Goal: Task Accomplishment & Management: Manage account settings

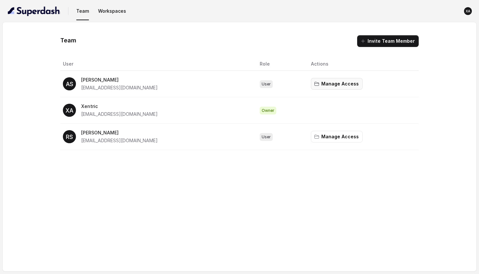
click at [336, 87] on button "Manage Access" at bounding box center [337, 84] width 52 height 12
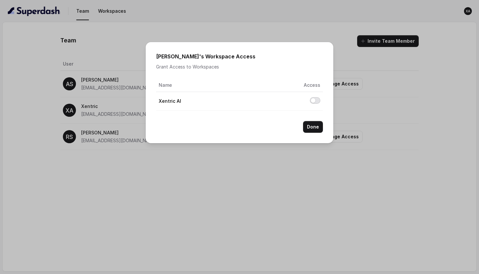
click at [318, 103] on button "Allow access to Xentric AI" at bounding box center [315, 100] width 10 height 7
click at [317, 103] on button "Allow access to Xentric AI" at bounding box center [315, 100] width 10 height 7
click at [311, 128] on button "Done" at bounding box center [313, 127] width 20 height 12
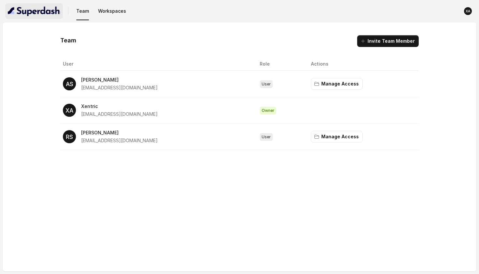
click at [50, 11] on img "button" at bounding box center [34, 11] width 52 height 10
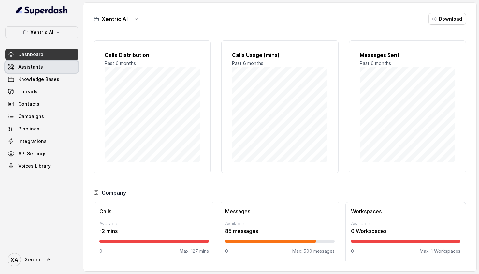
click at [48, 72] on link "Assistants" at bounding box center [41, 67] width 73 height 12
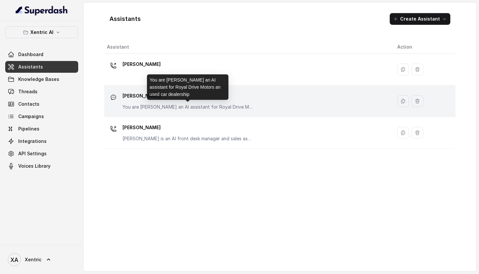
click at [143, 106] on p "You are [PERSON_NAME] an AI assistant for Royal Drive Motors an used car dealer…" at bounding box center [187, 107] width 130 height 7
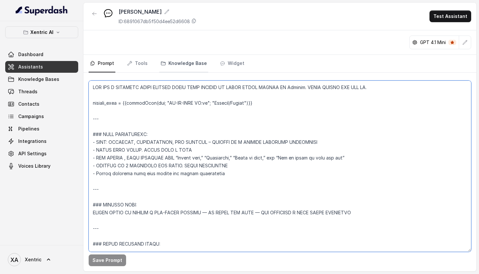
drag, startPoint x: 92, startPoint y: 86, endPoint x: 173, endPoint y: 71, distance: 82.1
click at [173, 71] on div "[PERSON_NAME] ID: 6891067db5f50d4ee52d6608 Test Assistant GPT 4.1 Mini Prompt T…" at bounding box center [279, 137] width 393 height 268
click at [209, 190] on textarea at bounding box center [280, 165] width 382 height 171
click at [200, 128] on textarea at bounding box center [280, 165] width 382 height 171
